Goal: Find specific page/section: Find specific page/section

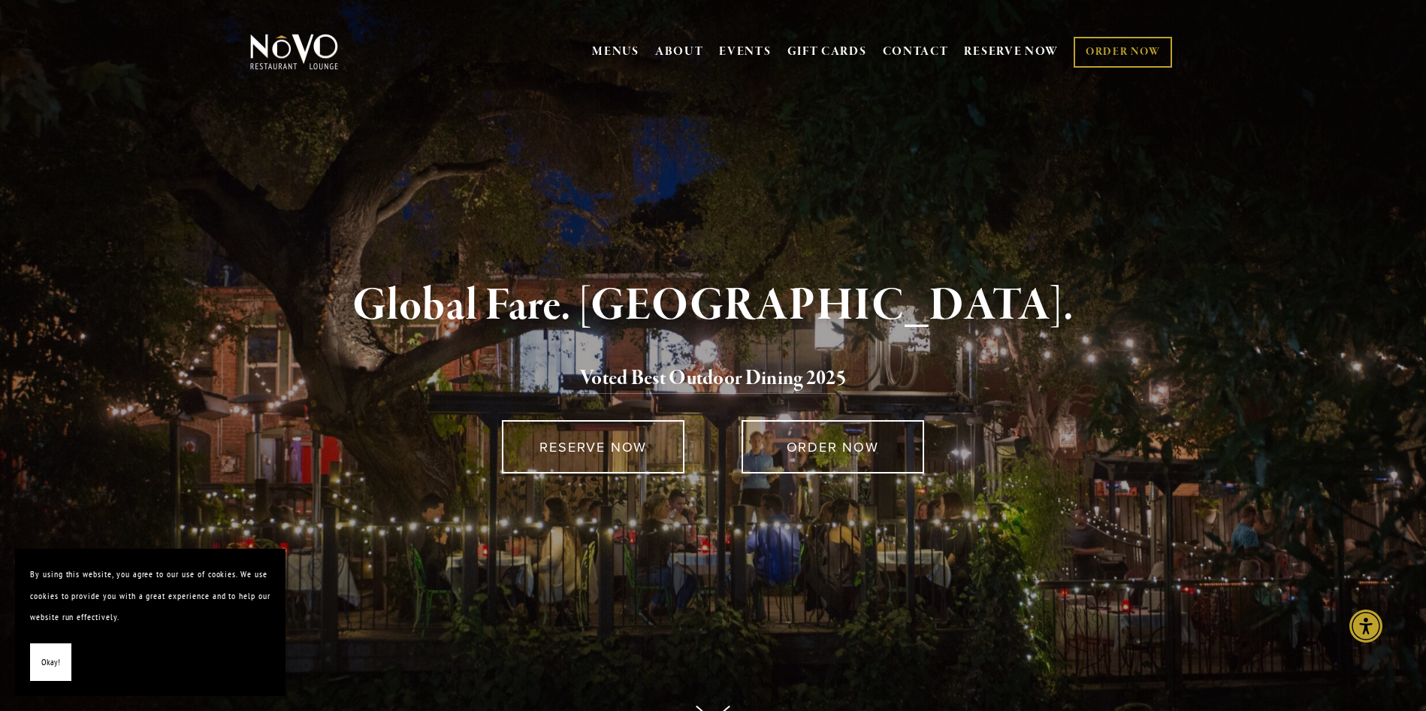
click at [68, 667] on button "Okay!" at bounding box center [50, 662] width 41 height 38
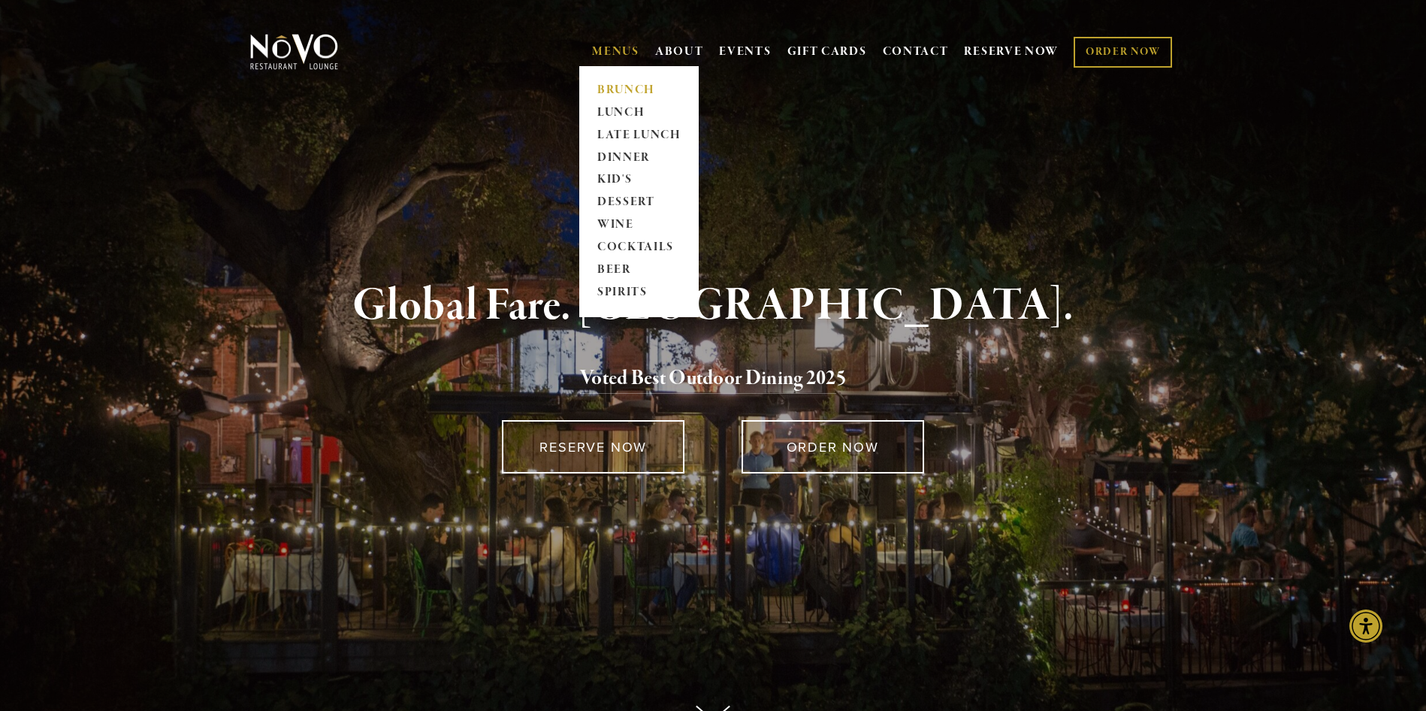
click at [630, 82] on link "BRUNCH" at bounding box center [639, 90] width 94 height 23
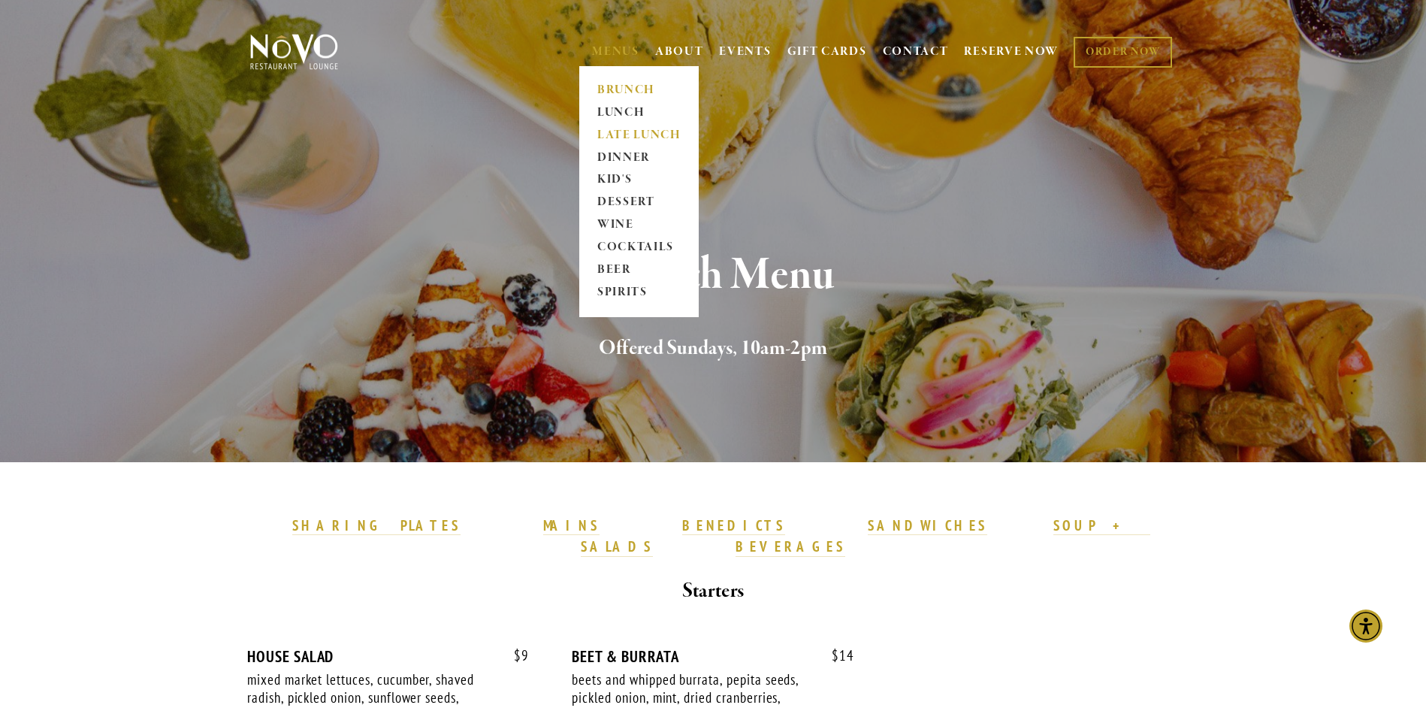
click at [627, 133] on link "LATE LUNCH" at bounding box center [639, 135] width 94 height 23
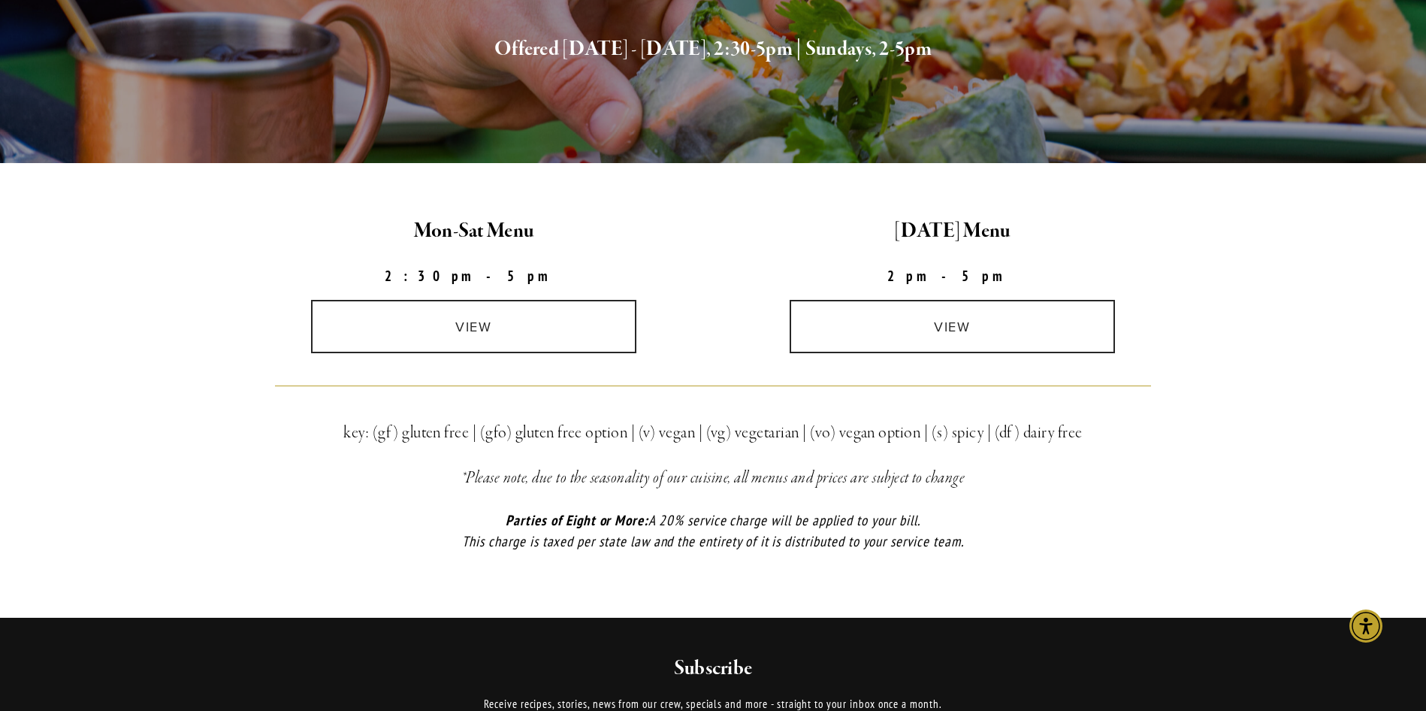
scroll to position [301, 0]
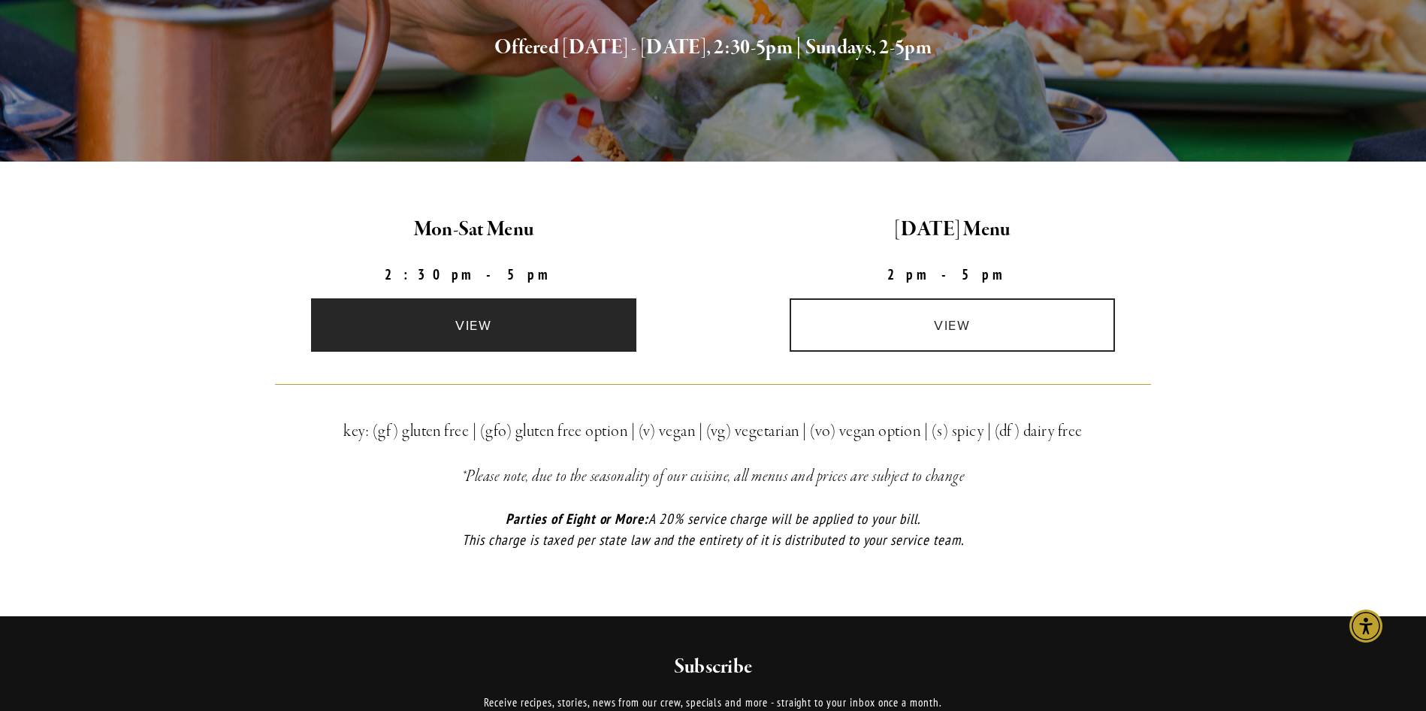
click at [538, 319] on link "view" at bounding box center [474, 324] width 326 height 53
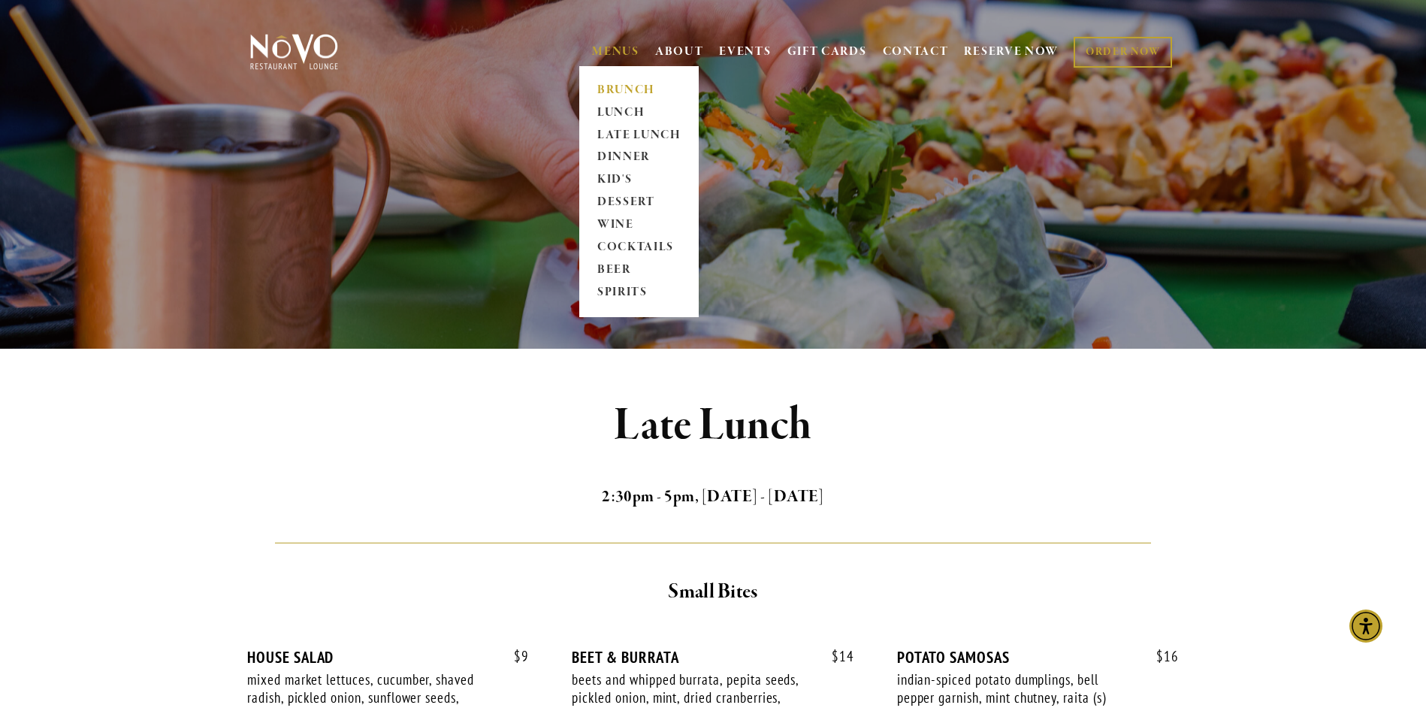
click at [620, 89] on link "BRUNCH" at bounding box center [639, 90] width 94 height 23
